Goal: Information Seeking & Learning: Learn about a topic

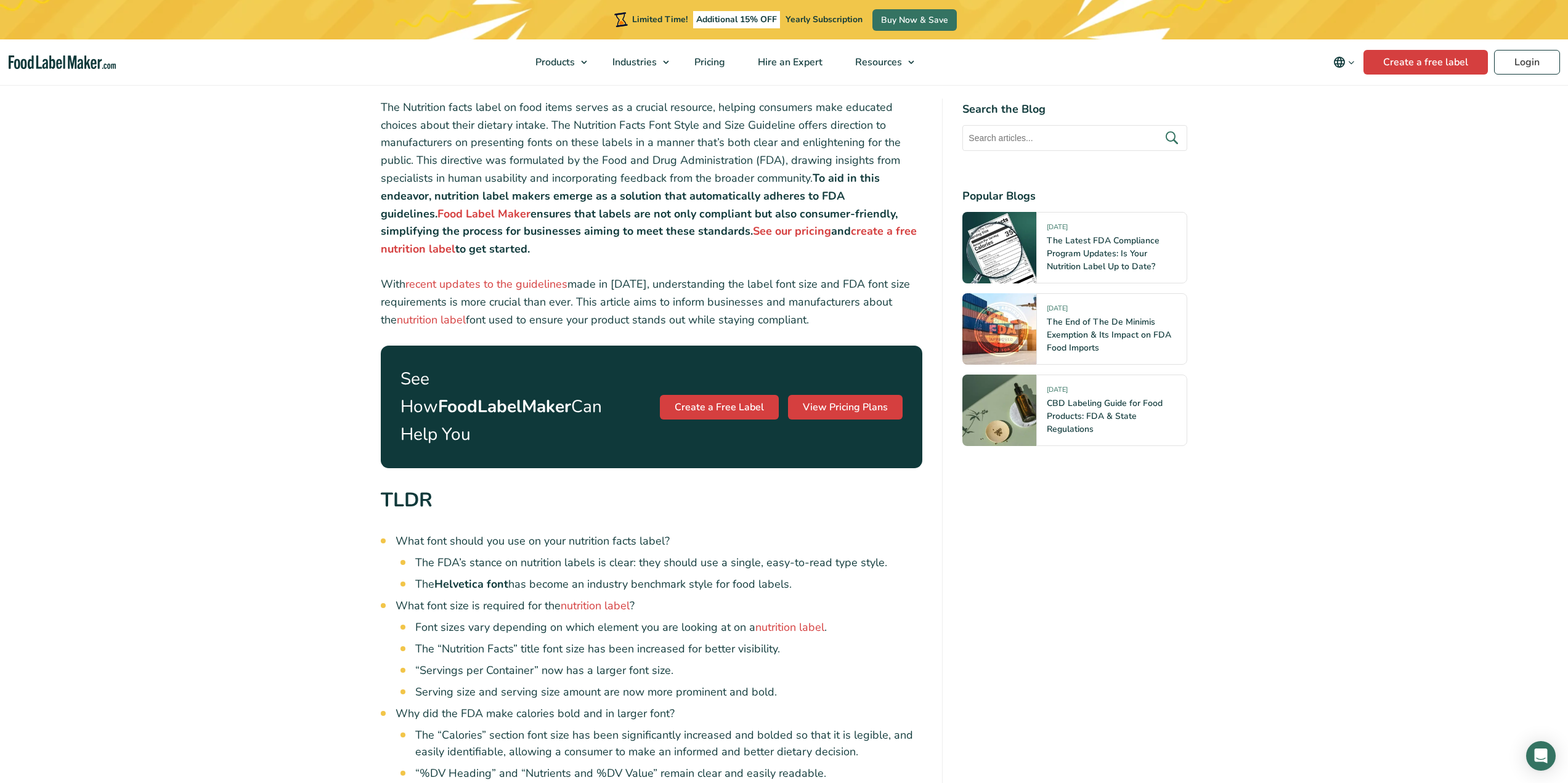
scroll to position [431, 0]
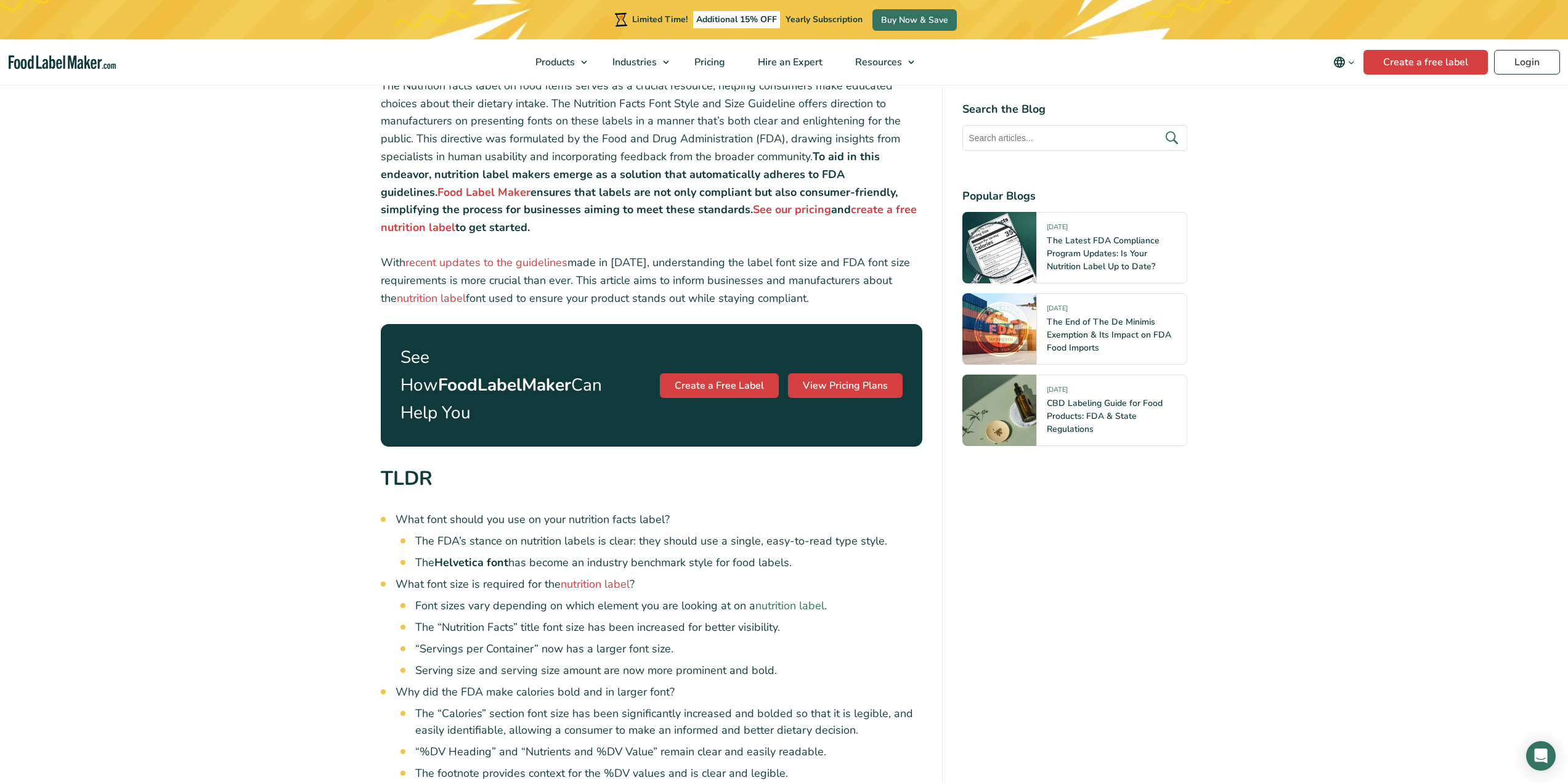
click at [791, 598] on link "nutrition label" at bounding box center [789, 606] width 69 height 15
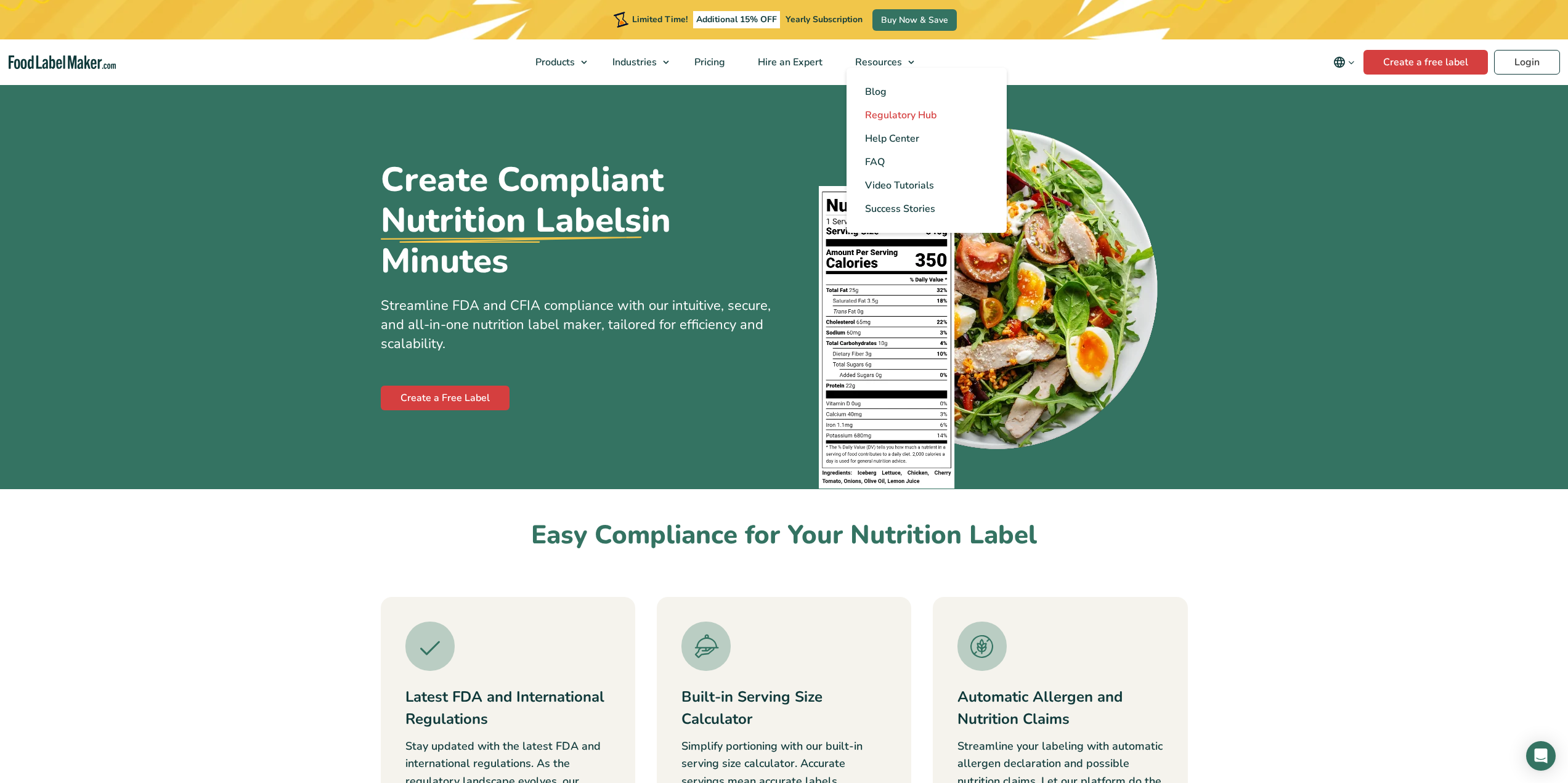
click at [897, 118] on span "Regulatory Hub" at bounding box center [901, 115] width 71 height 13
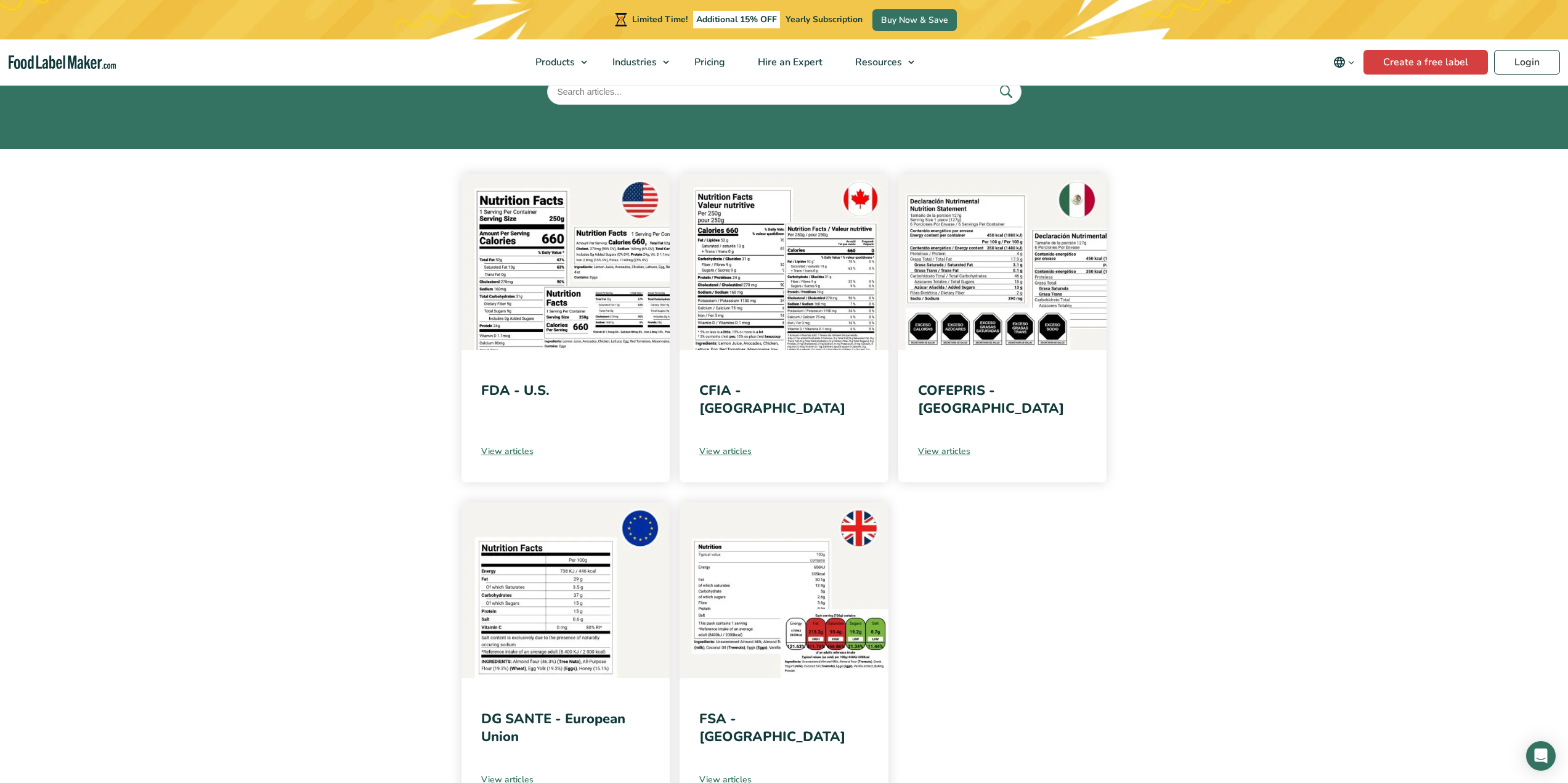
scroll to position [123, 0]
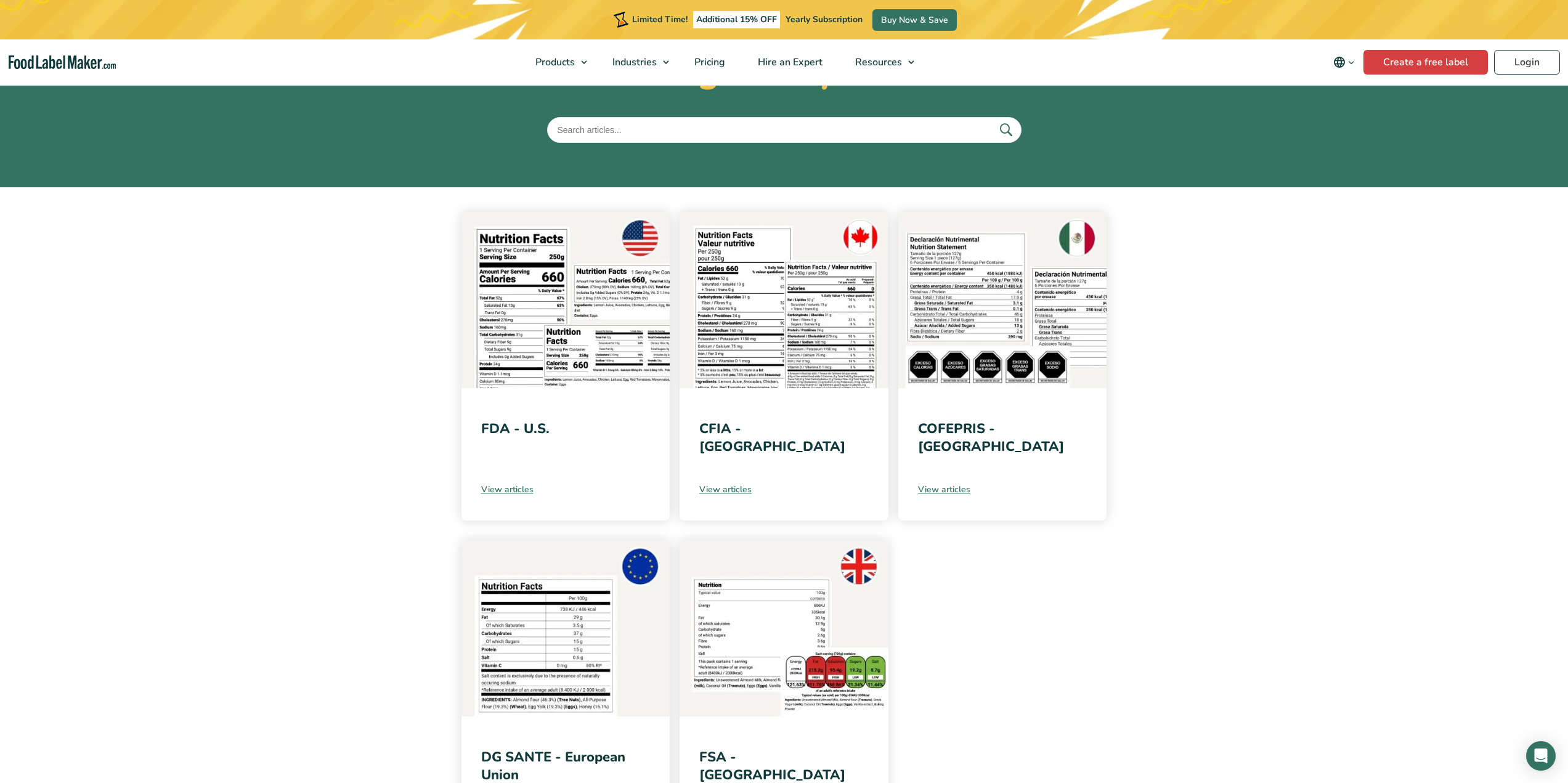
click at [595, 320] on img at bounding box center [566, 300] width 209 height 176
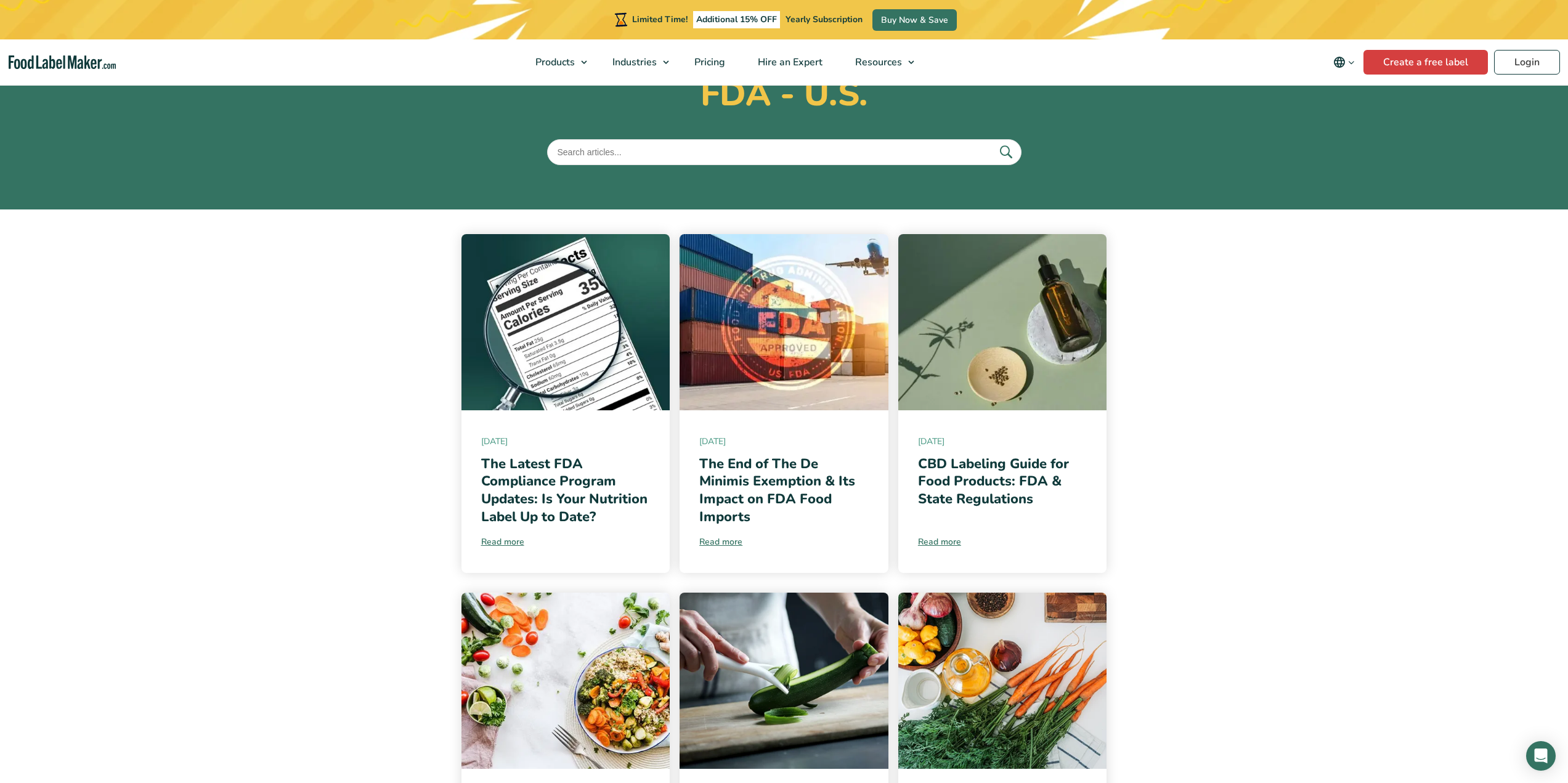
scroll to position [123, 0]
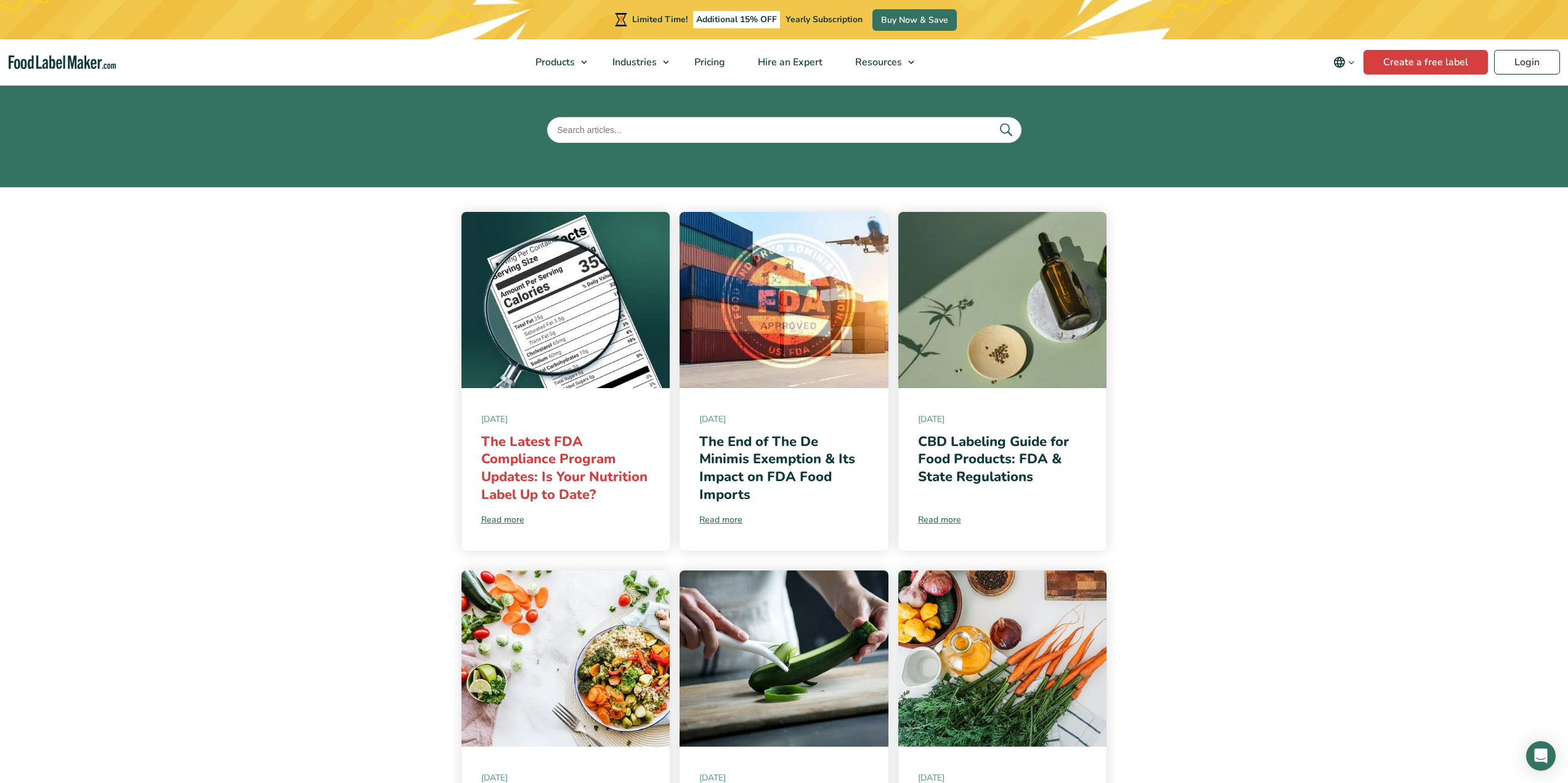
click at [520, 483] on link "The Latest FDA Compliance Program Updates: Is Your Nutrition Label Up to Date?" at bounding box center [564, 468] width 167 height 71
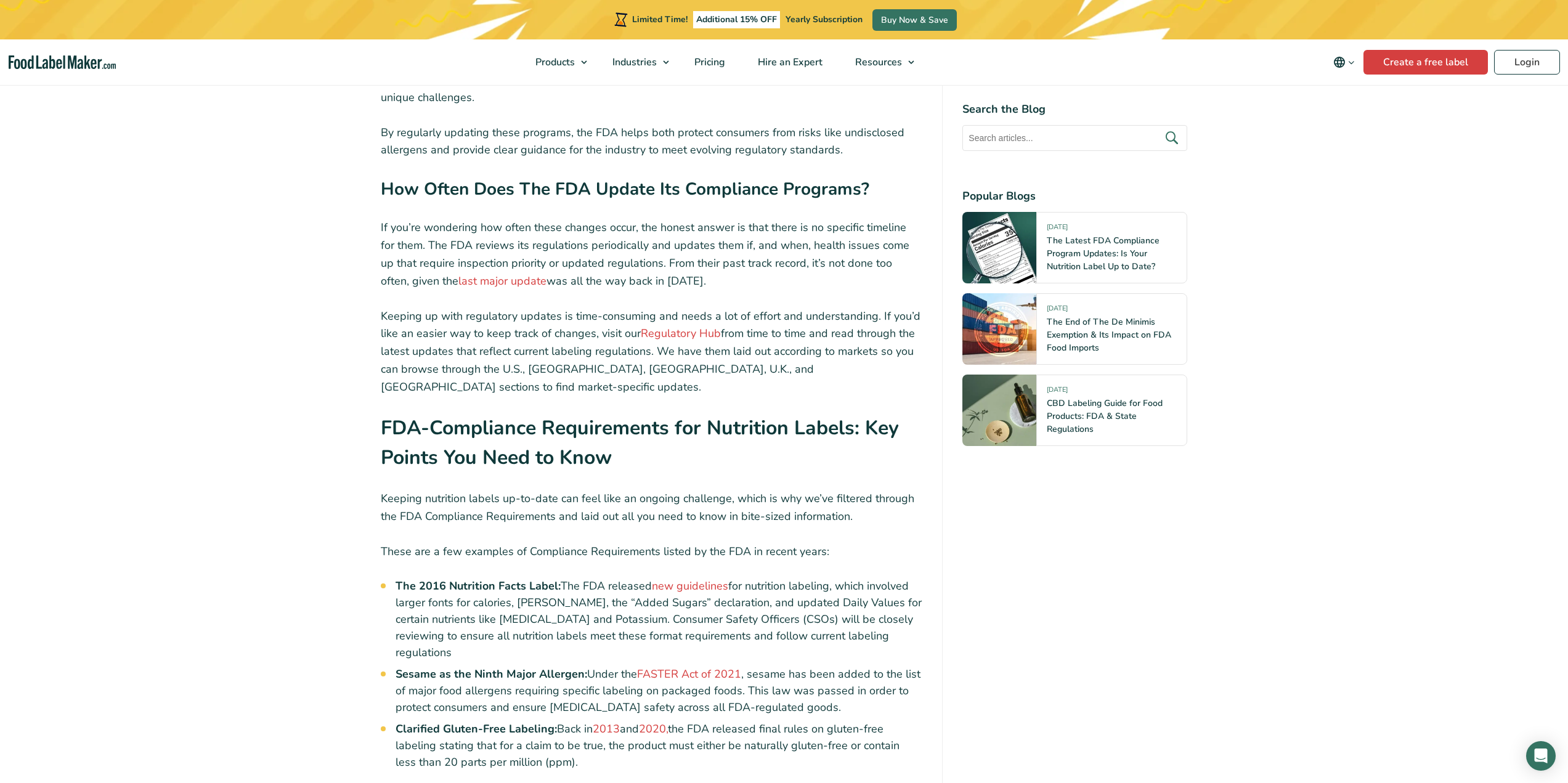
scroll to position [1724, 0]
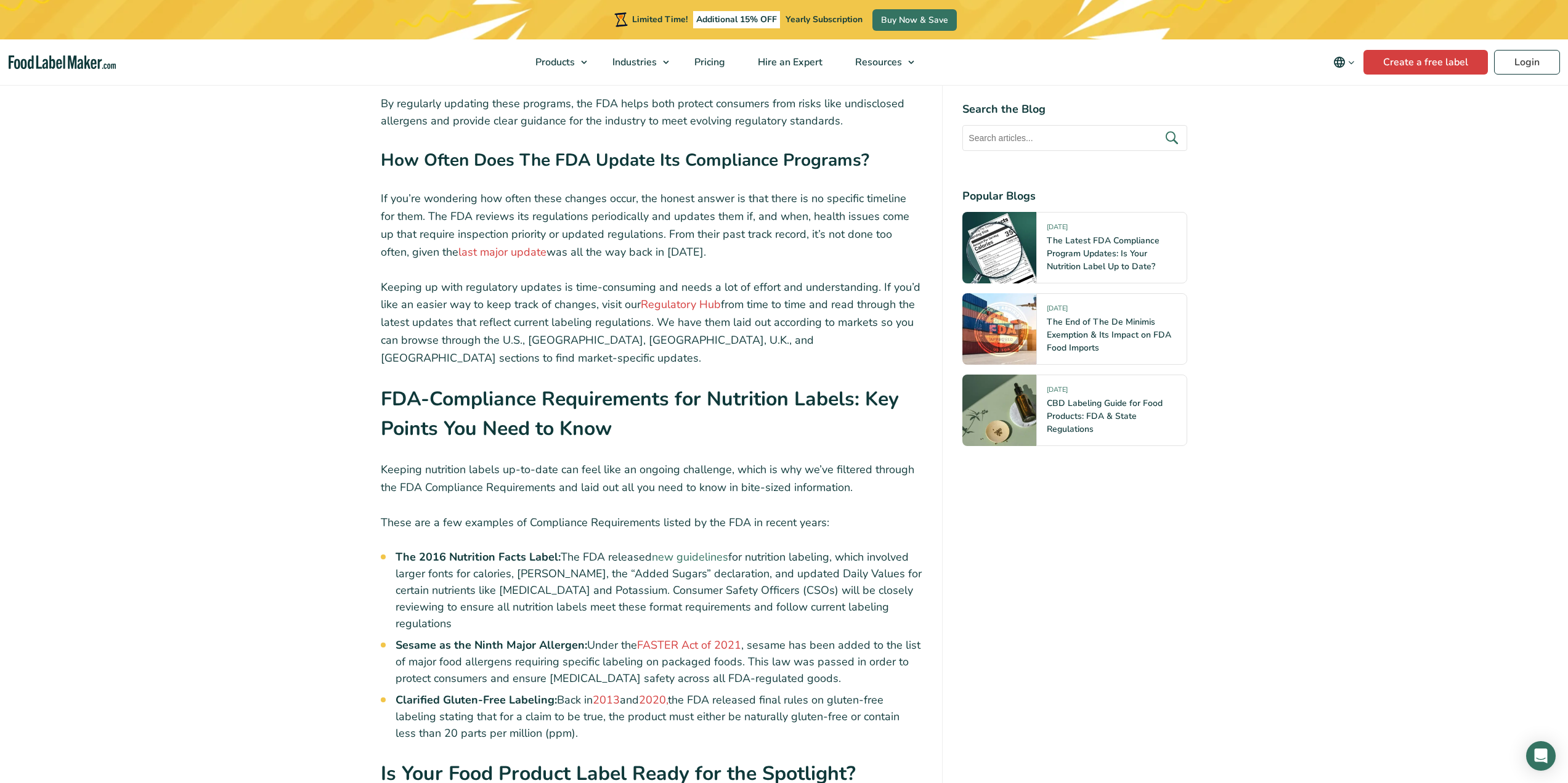
click at [700, 549] on link "new guidelines" at bounding box center [690, 557] width 76 height 15
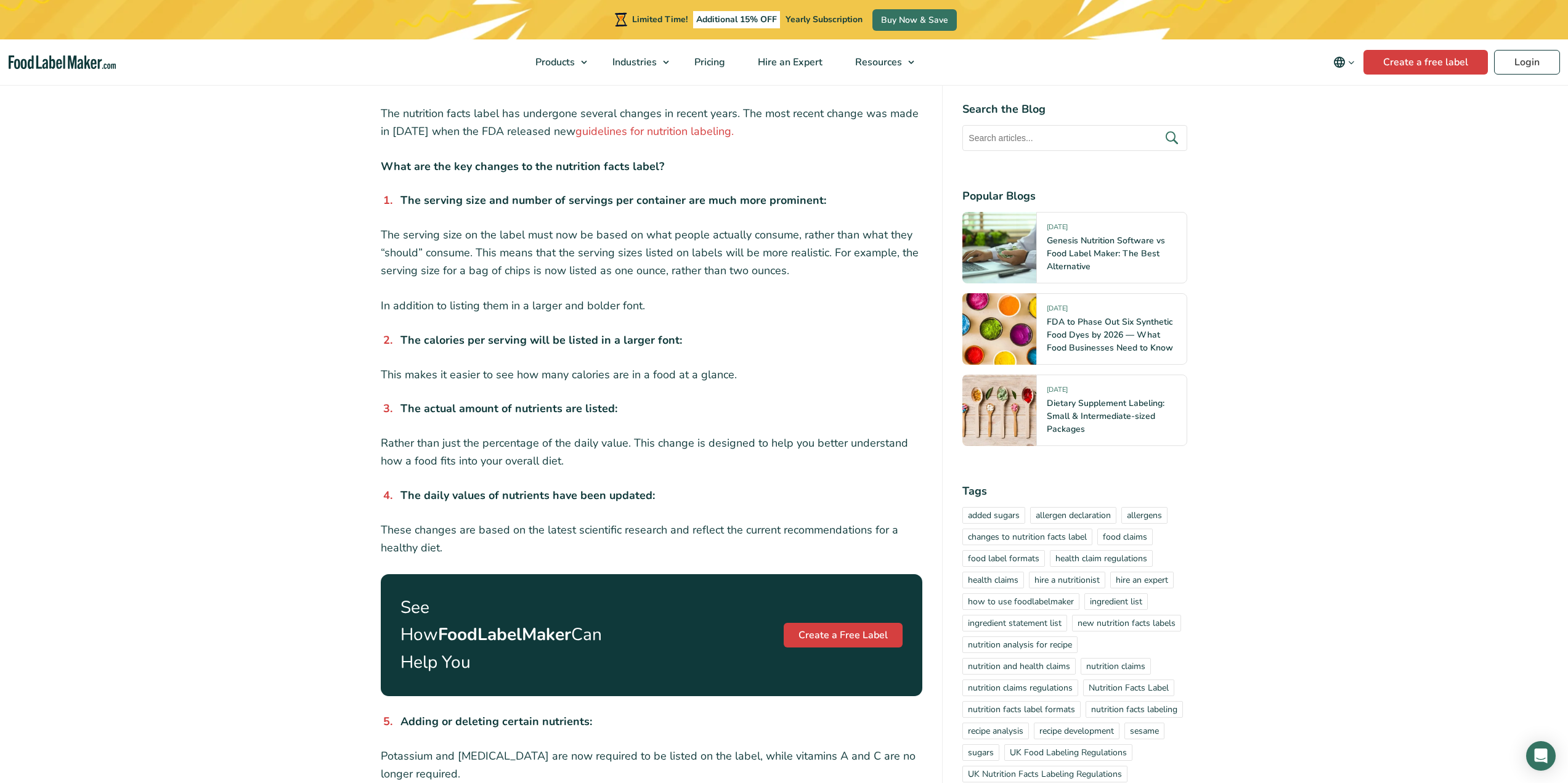
scroll to position [308, 0]
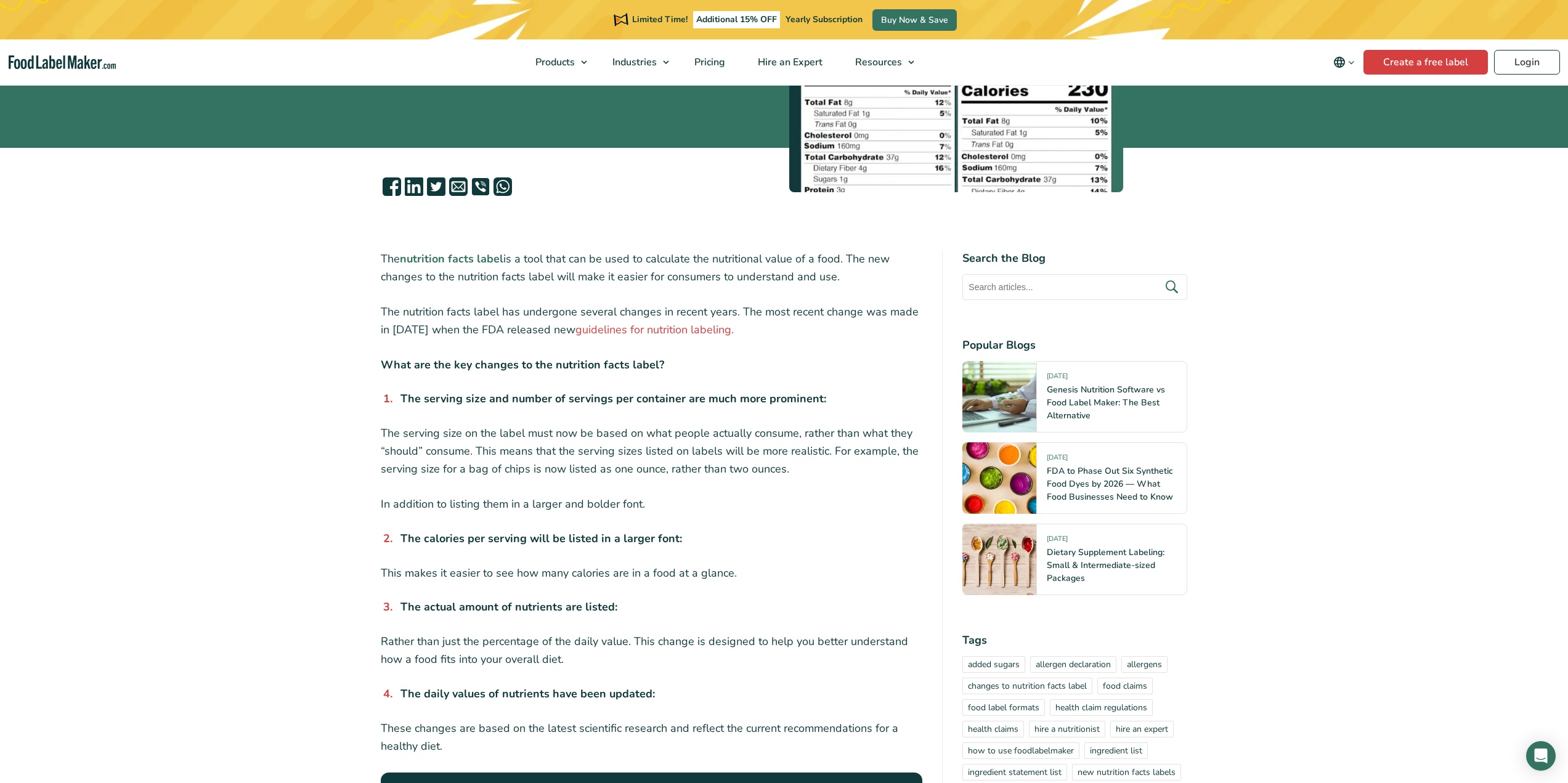
click at [453, 256] on strong "nutrition facts label" at bounding box center [451, 259] width 104 height 15
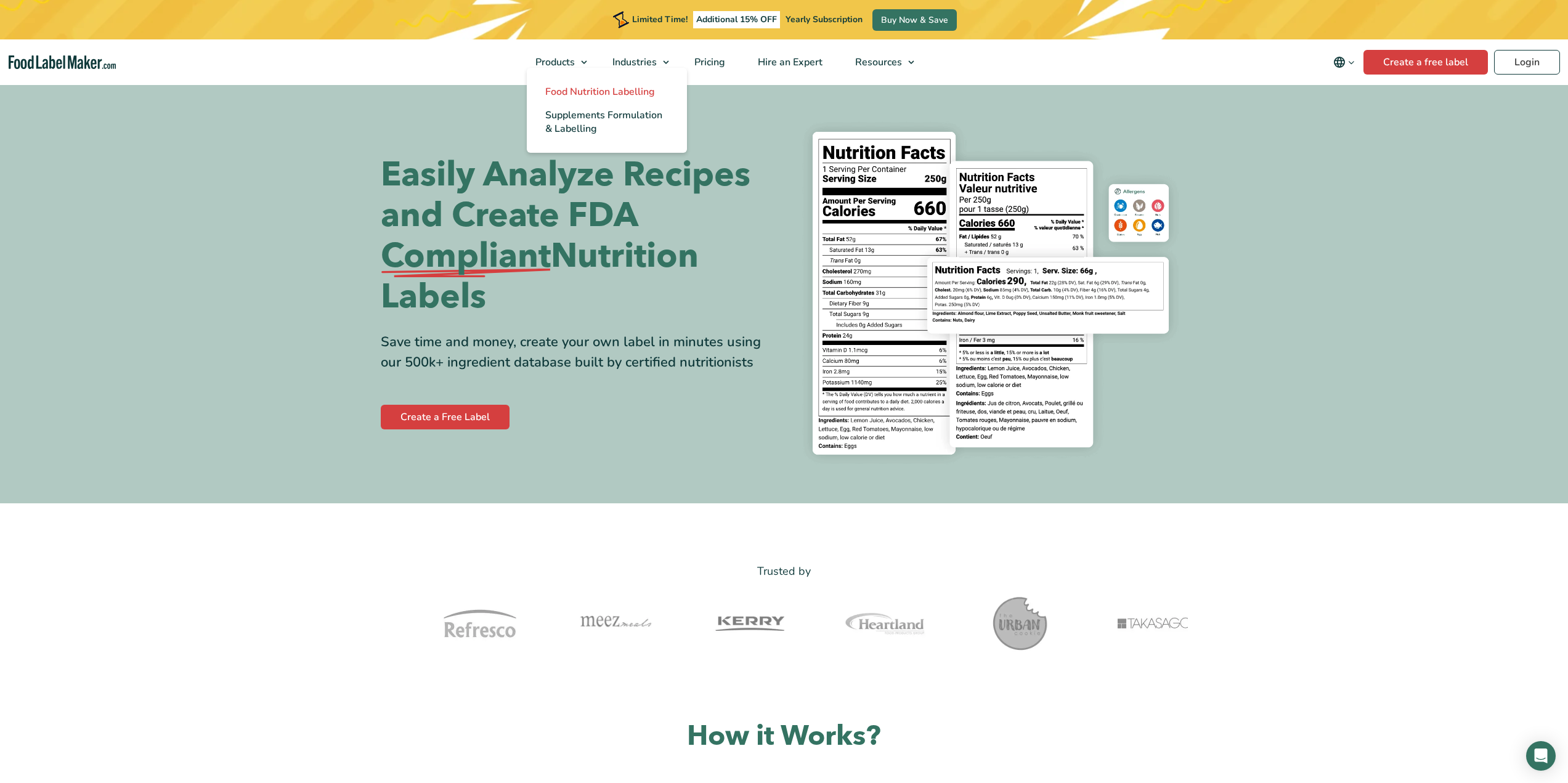
click at [578, 88] on span "Food Nutrition Labelling" at bounding box center [600, 92] width 109 height 13
